Goal: Navigation & Orientation: Find specific page/section

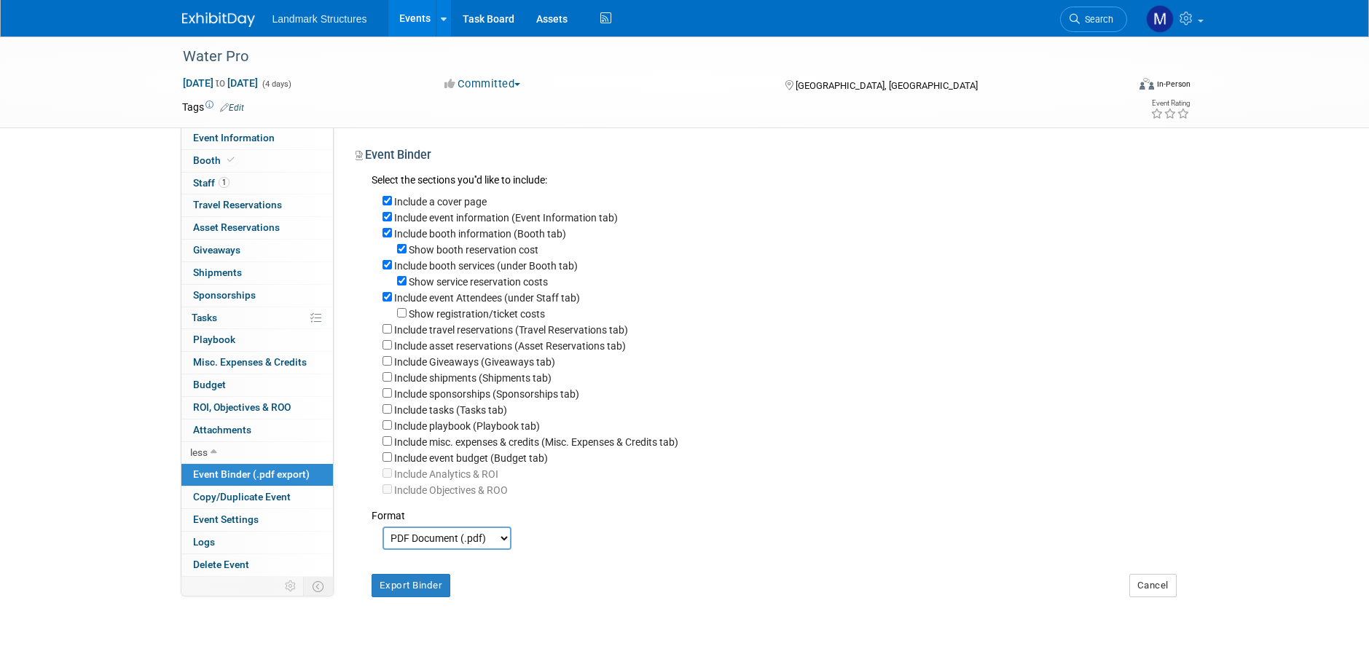
click at [433, 21] on link "Events" at bounding box center [414, 18] width 53 height 36
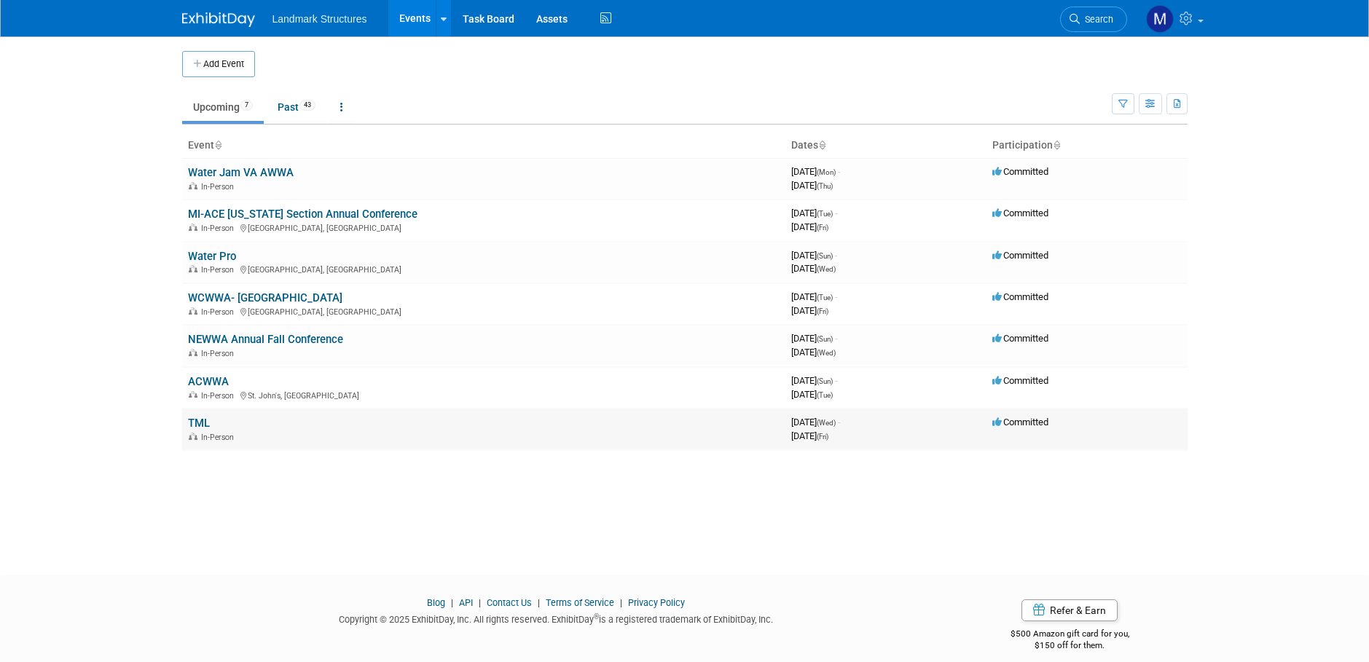
click at [205, 428] on link "TML" at bounding box center [199, 423] width 22 height 13
